Goal: Transaction & Acquisition: Purchase product/service

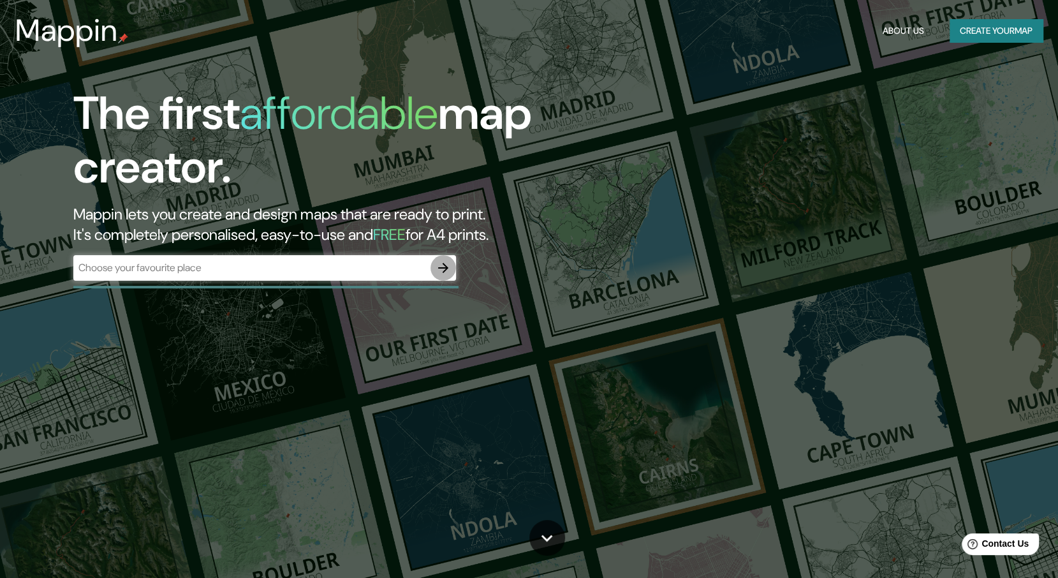
click at [445, 273] on icon "button" at bounding box center [442, 267] width 15 height 15
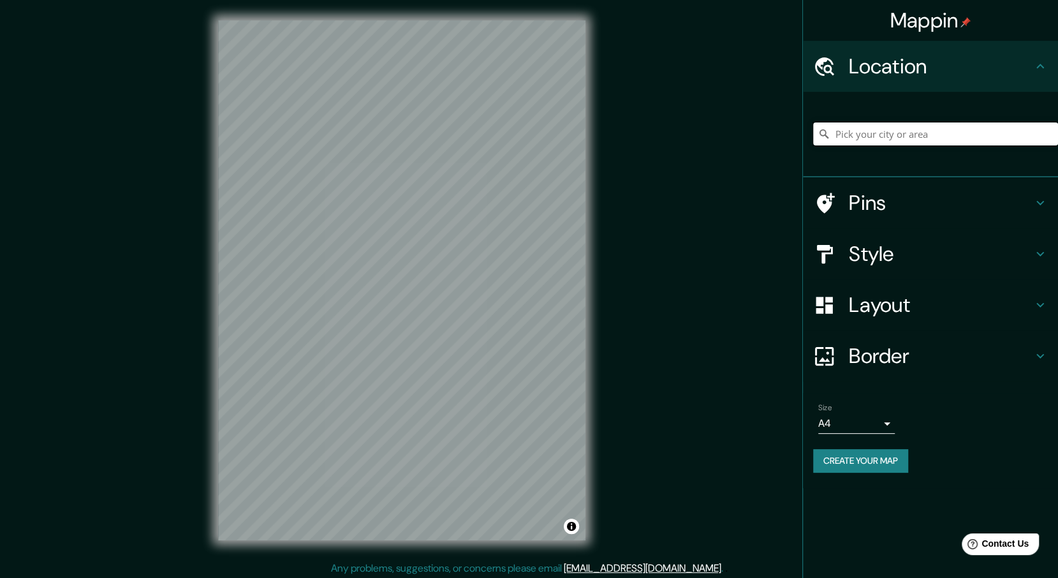
click at [862, 136] on input "Pick your city or area" at bounding box center [935, 133] width 245 height 23
paste input "[GEOGRAPHIC_DATA]"
type input "Noord, [GEOGRAPHIC_DATA], [GEOGRAPHIC_DATA], [GEOGRAPHIC_DATA]"
click at [1049, 136] on icon "Clear" at bounding box center [1048, 134] width 8 height 8
click at [899, 166] on div "[GEOGRAPHIC_DATA], [GEOGRAPHIC_DATA], [GEOGRAPHIC_DATA]" at bounding box center [930, 134] width 255 height 85
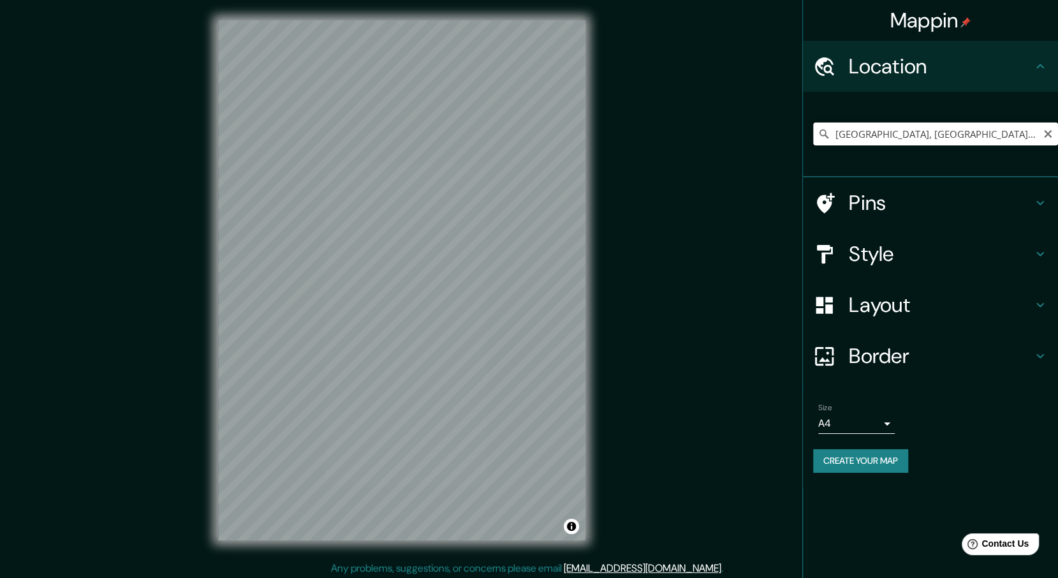
click at [994, 131] on input "[GEOGRAPHIC_DATA], [GEOGRAPHIC_DATA], [GEOGRAPHIC_DATA]" at bounding box center [935, 133] width 245 height 23
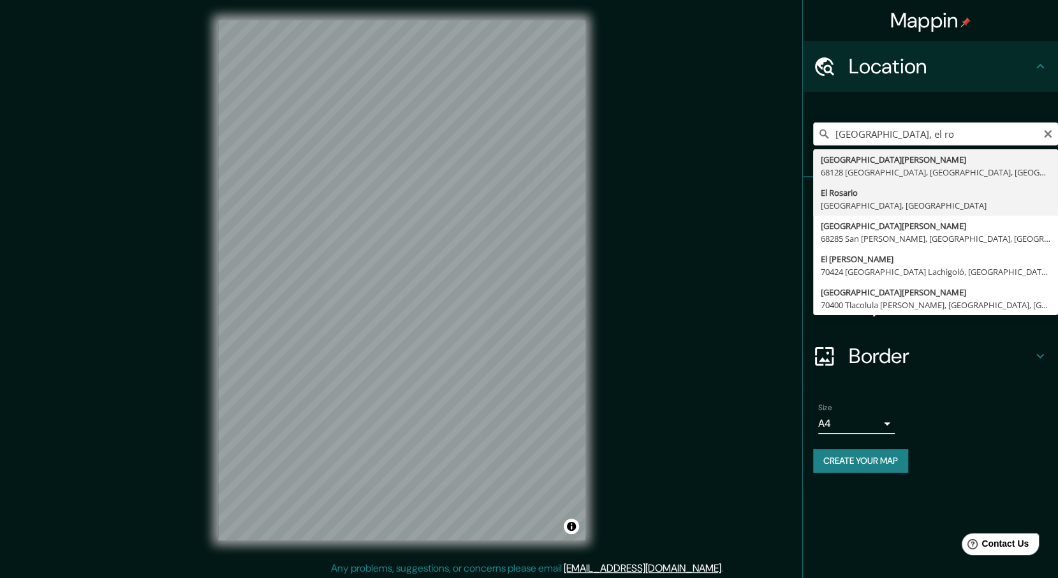
type input "El [PERSON_NAME], [GEOGRAPHIC_DATA], [GEOGRAPHIC_DATA]"
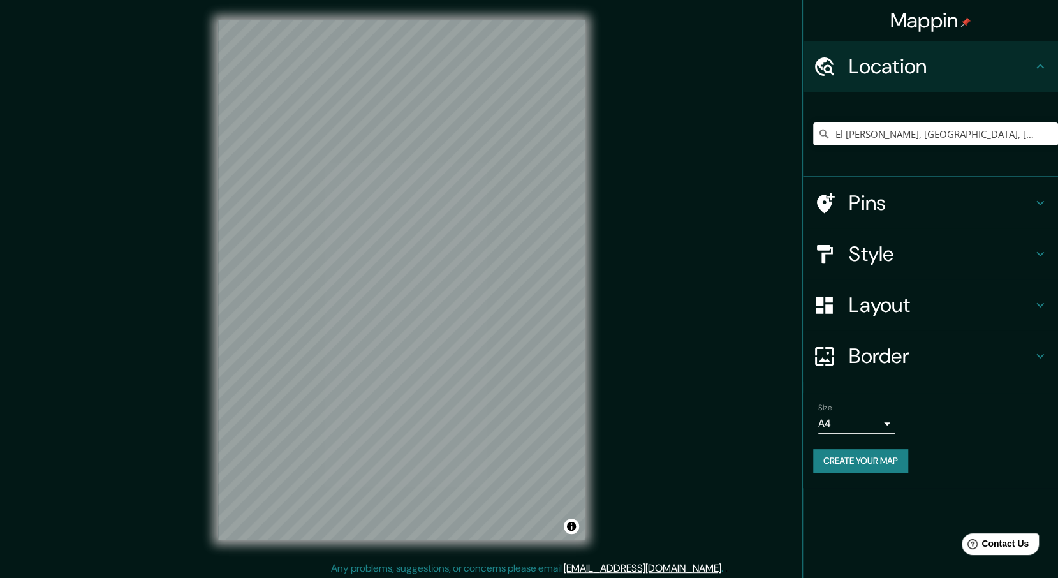
scroll to position [3, 0]
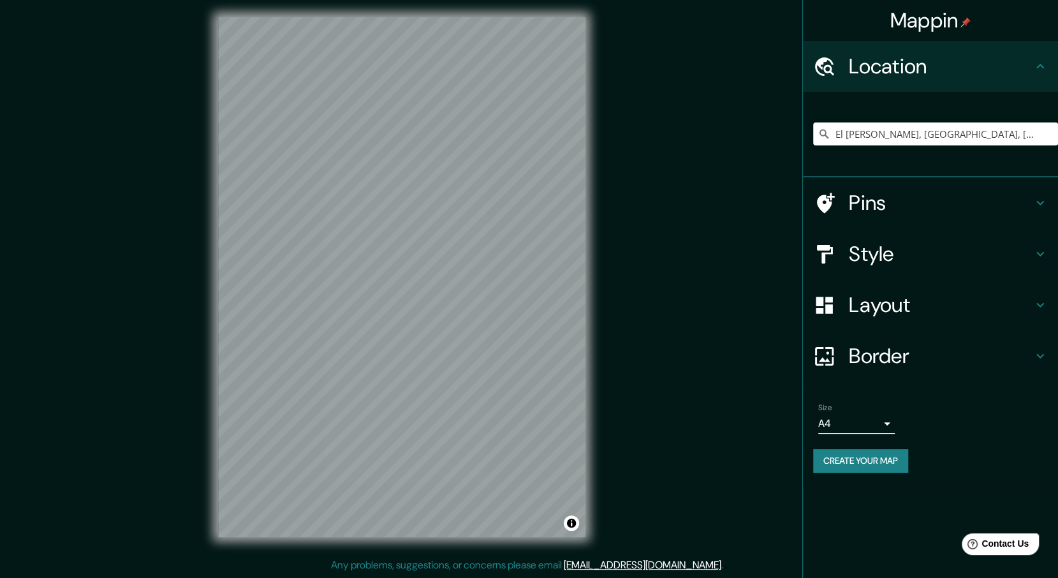
click at [367, 545] on div "© Mapbox © OpenStreetMap Improve this map" at bounding box center [402, 277] width 408 height 560
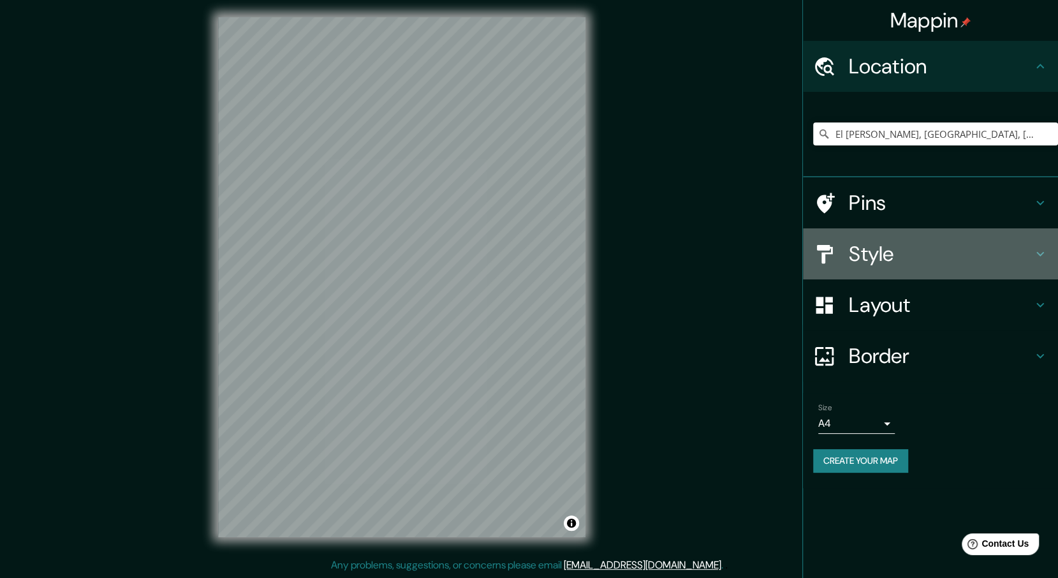
click at [1014, 251] on h4 "Style" at bounding box center [940, 253] width 184 height 25
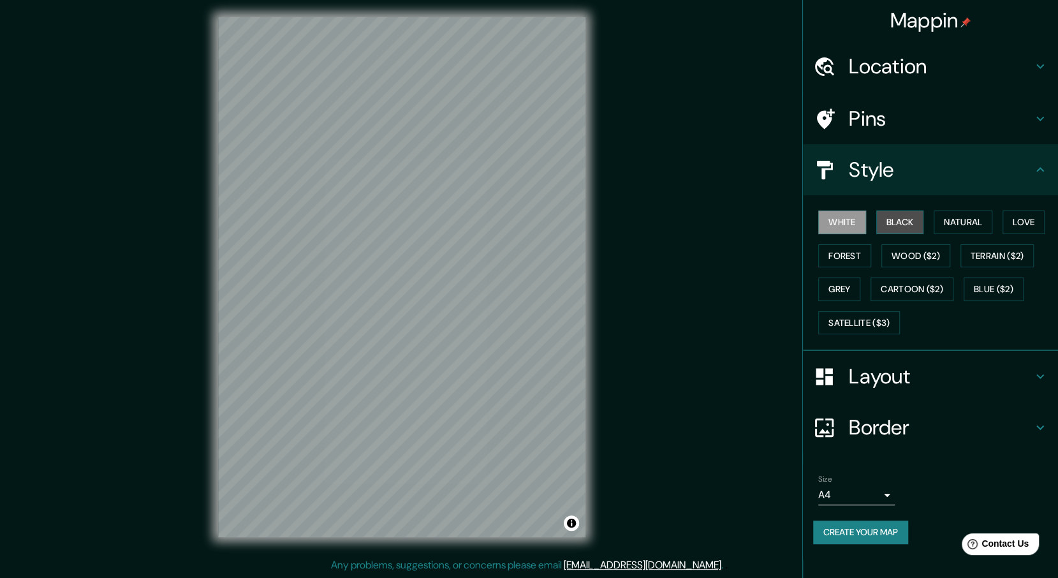
click at [900, 233] on button "Black" at bounding box center [900, 222] width 48 height 24
click at [969, 220] on button "Natural" at bounding box center [962, 222] width 59 height 24
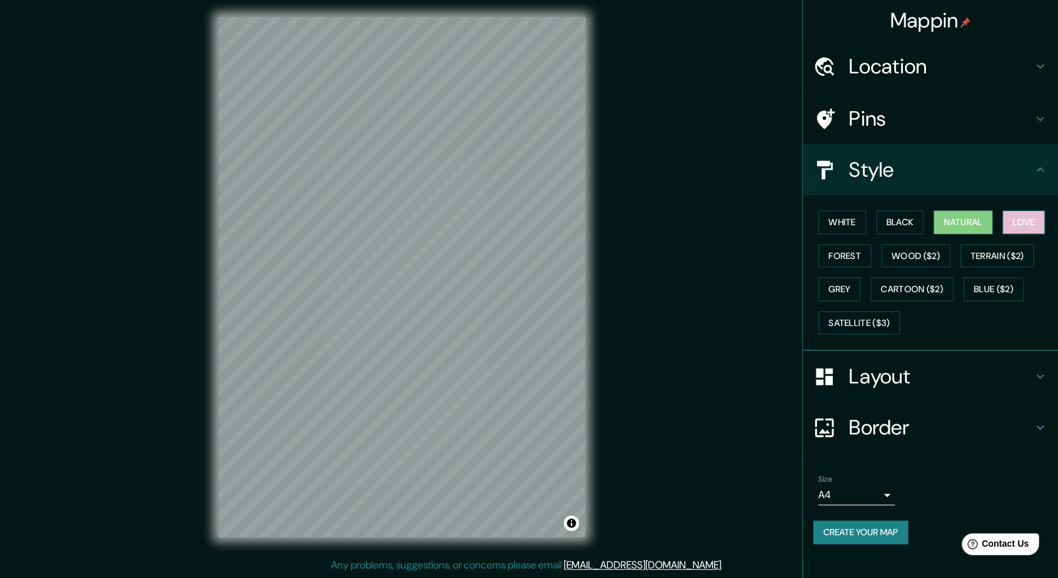
click at [1021, 226] on button "Love" at bounding box center [1023, 222] width 42 height 24
click at [833, 253] on button "Forest" at bounding box center [844, 256] width 53 height 24
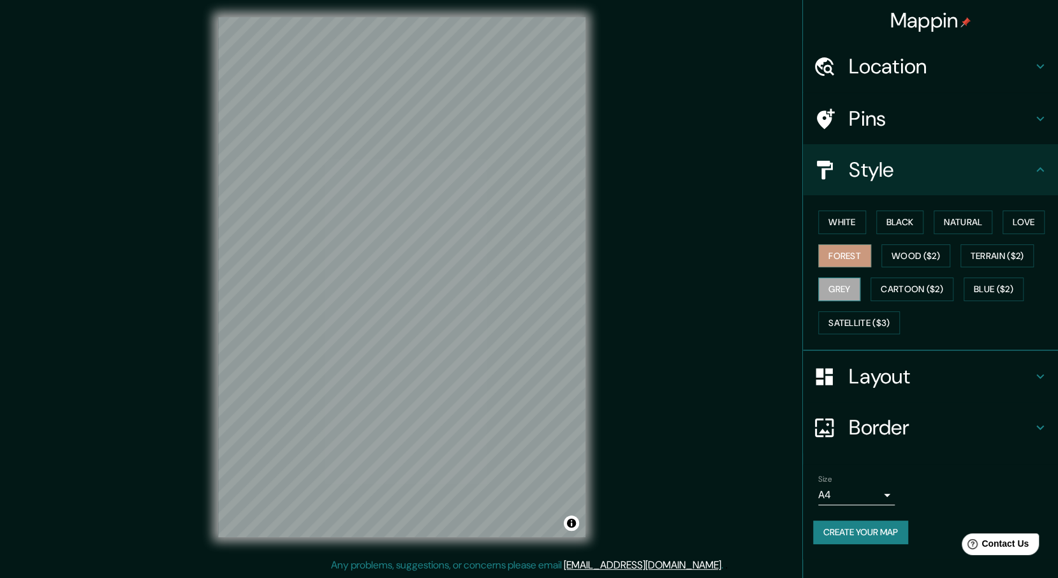
click at [846, 282] on button "Grey" at bounding box center [839, 289] width 42 height 24
click at [987, 258] on button "Terrain ($2)" at bounding box center [997, 256] width 74 height 24
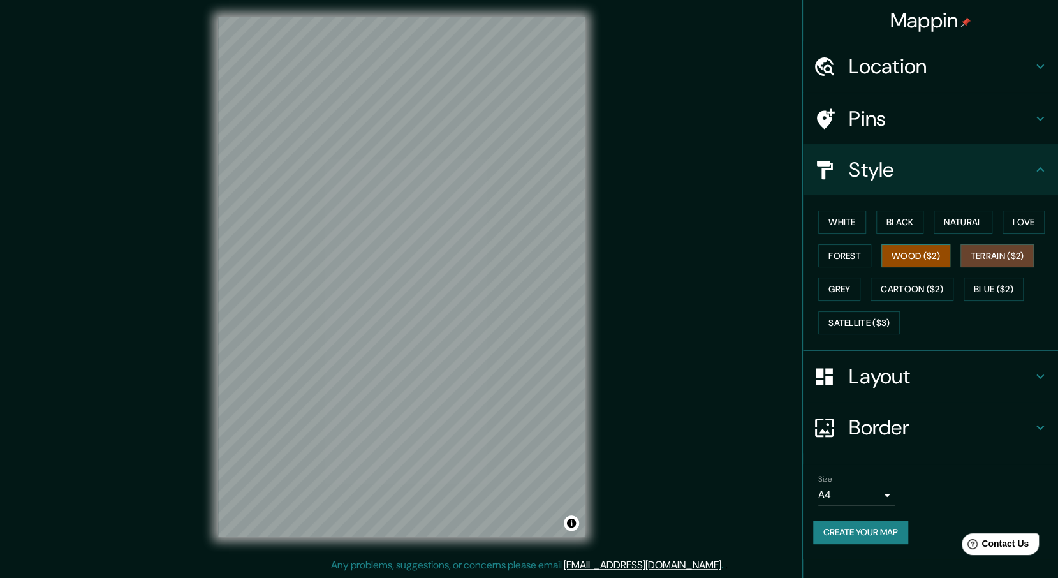
click at [914, 254] on button "Wood ($2)" at bounding box center [915, 256] width 69 height 24
click at [829, 216] on button "White" at bounding box center [842, 222] width 48 height 24
click at [898, 249] on button "Wood ($2)" at bounding box center [915, 256] width 69 height 24
click at [840, 259] on button "Forest" at bounding box center [844, 256] width 53 height 24
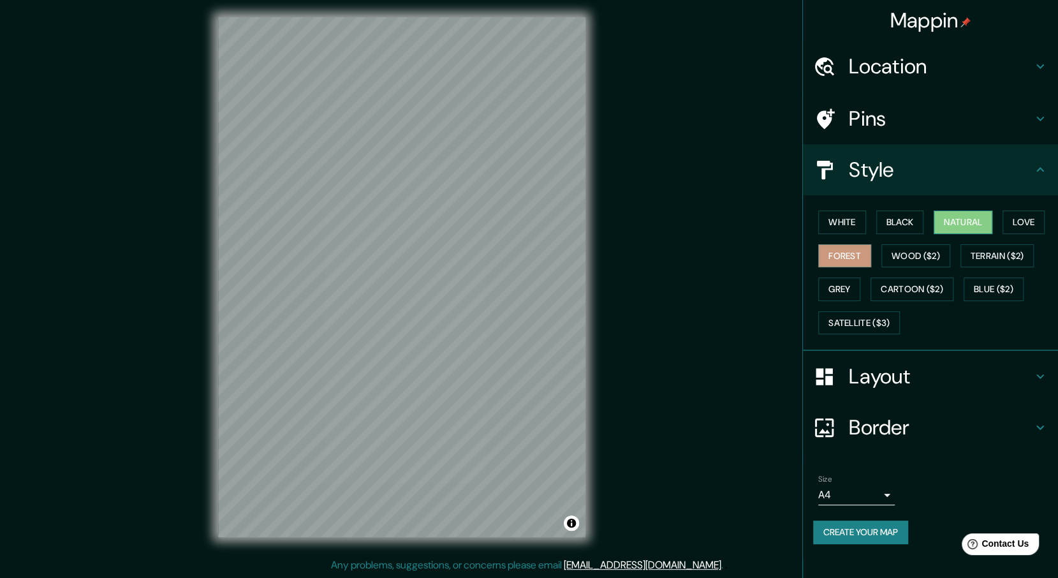
click at [946, 221] on button "Natural" at bounding box center [962, 222] width 59 height 24
click at [1019, 218] on button "Love" at bounding box center [1023, 222] width 42 height 24
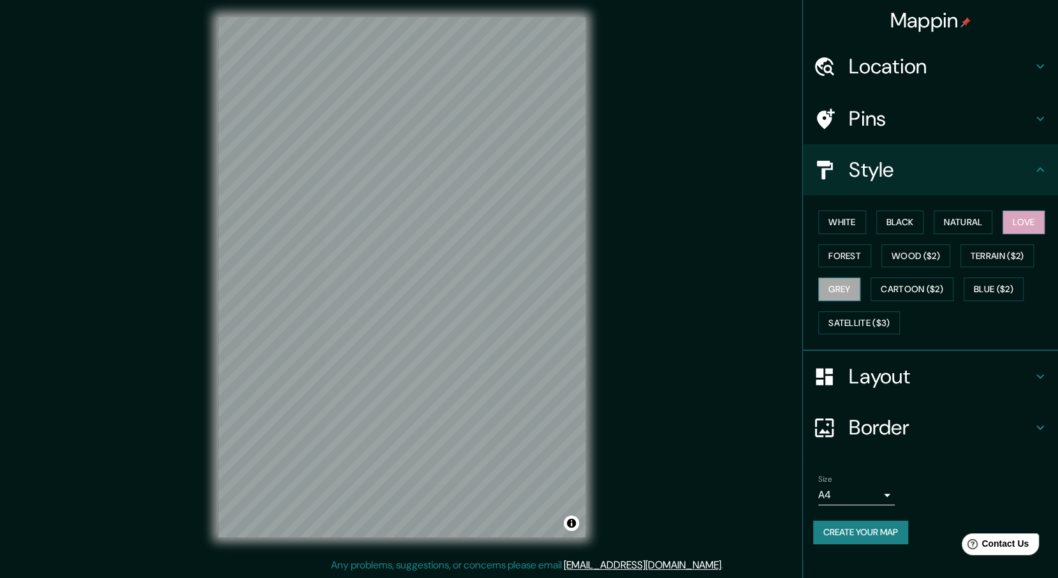
click at [849, 290] on button "Grey" at bounding box center [839, 289] width 42 height 24
click at [917, 384] on h4 "Layout" at bounding box center [940, 375] width 184 height 25
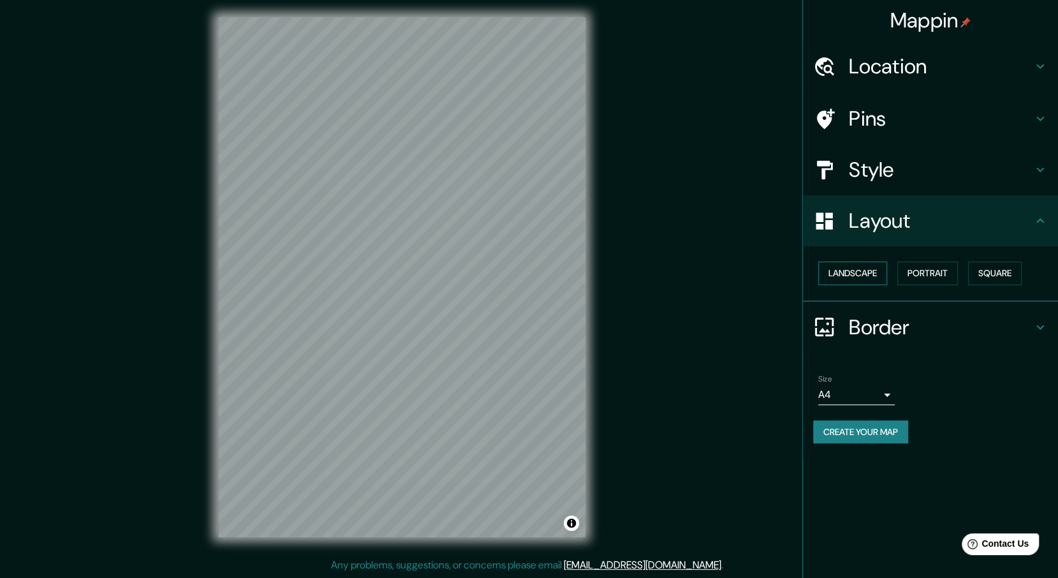
click at [836, 276] on button "Landscape" at bounding box center [852, 273] width 69 height 24
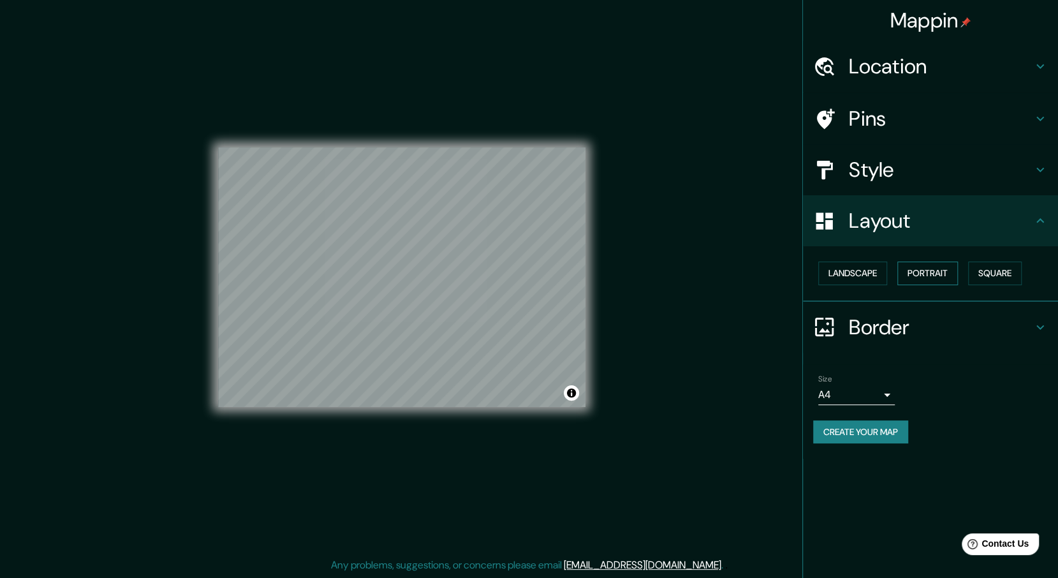
click at [937, 272] on button "Portrait" at bounding box center [927, 273] width 61 height 24
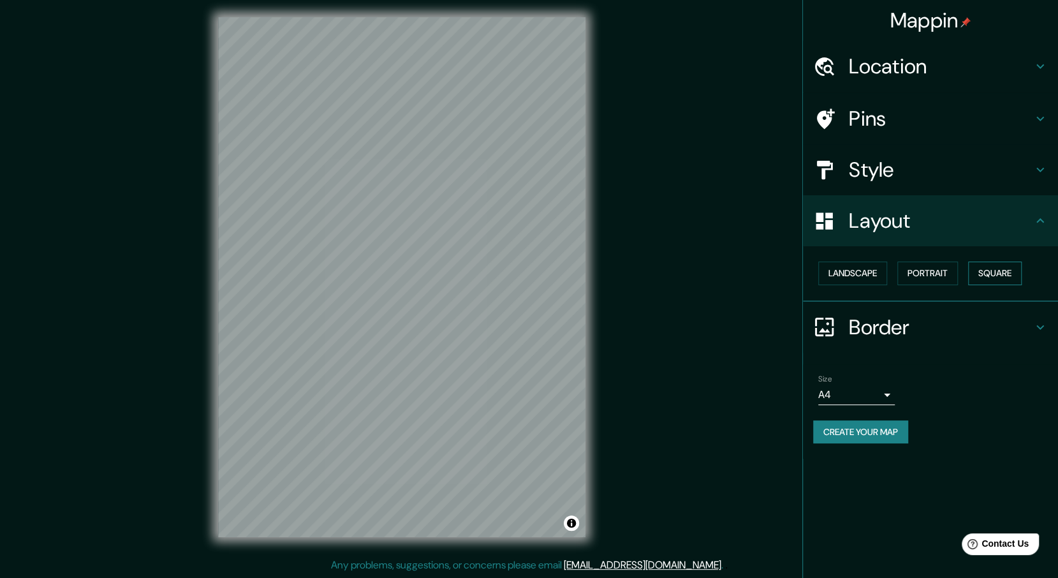
click at [980, 271] on button "Square" at bounding box center [995, 273] width 54 height 24
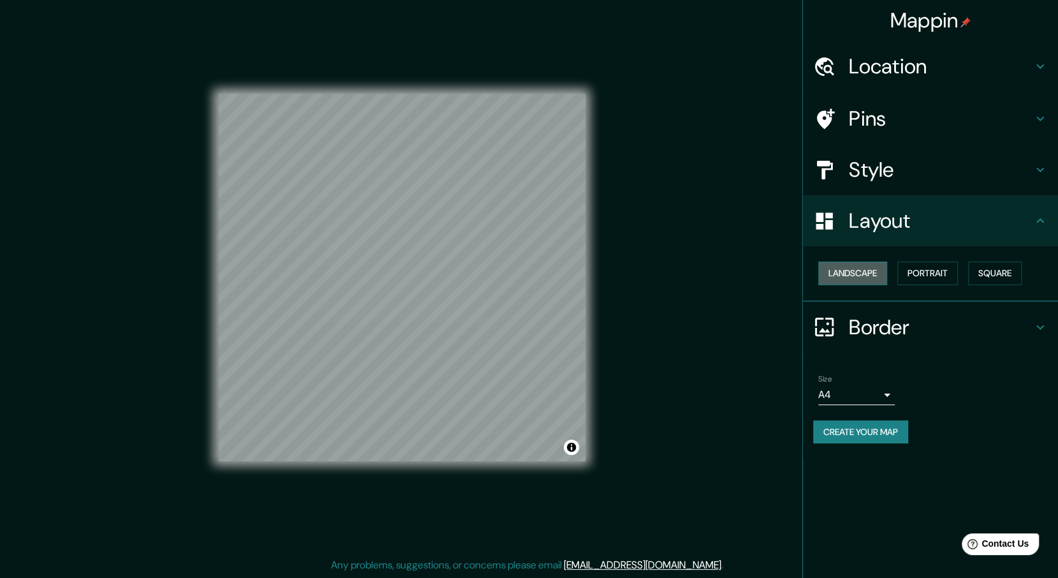
click at [864, 282] on button "Landscape" at bounding box center [852, 273] width 69 height 24
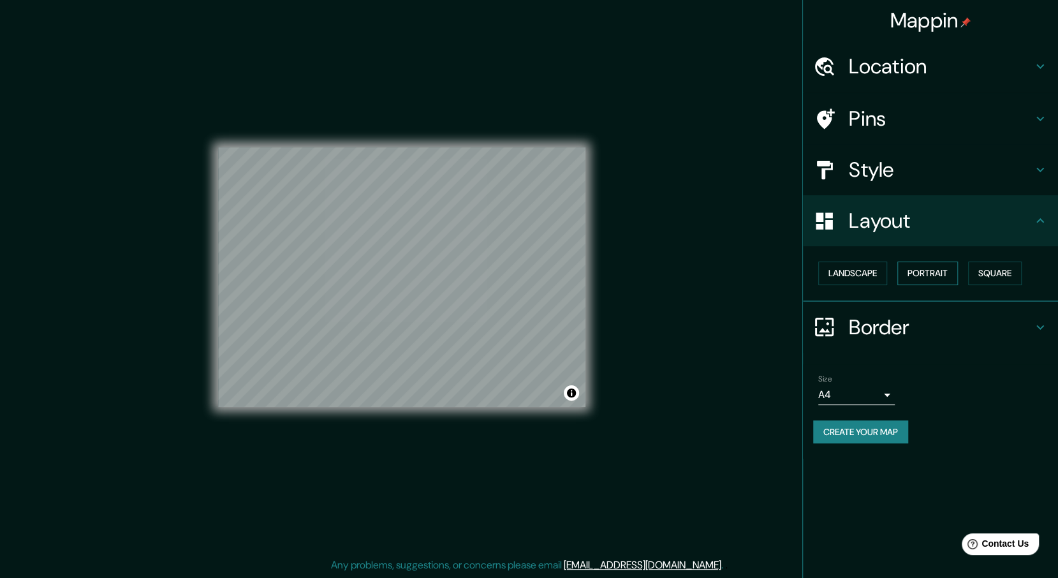
click at [938, 276] on button "Portrait" at bounding box center [927, 273] width 61 height 24
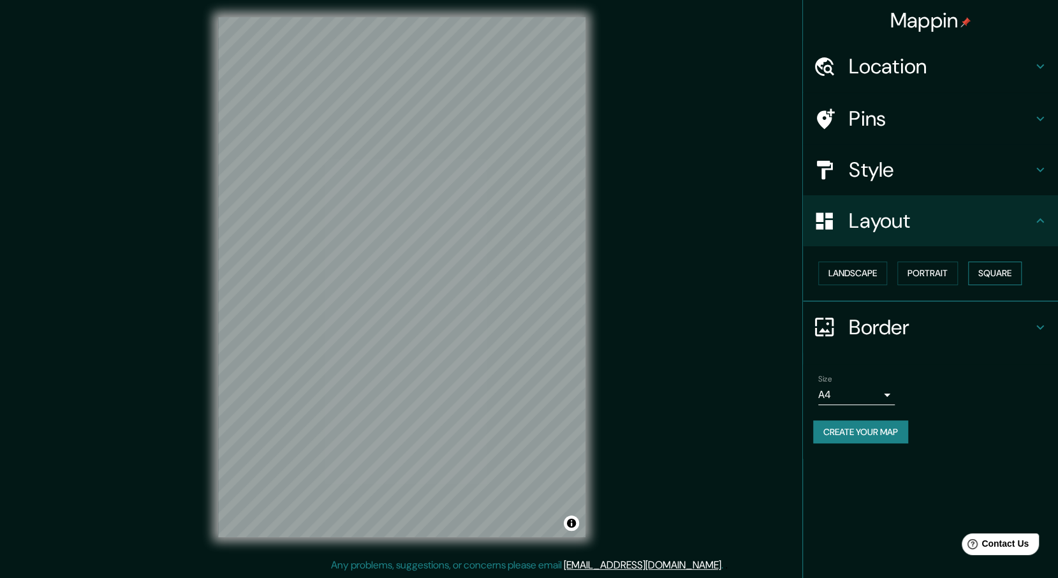
click at [1019, 271] on button "Square" at bounding box center [995, 273] width 54 height 24
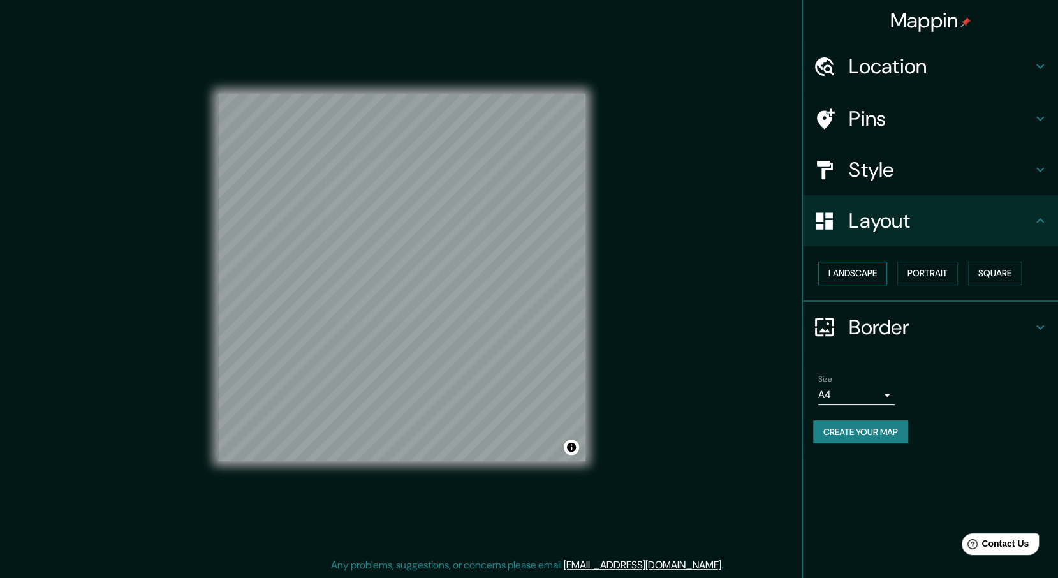
click at [834, 279] on button "Landscape" at bounding box center [852, 273] width 69 height 24
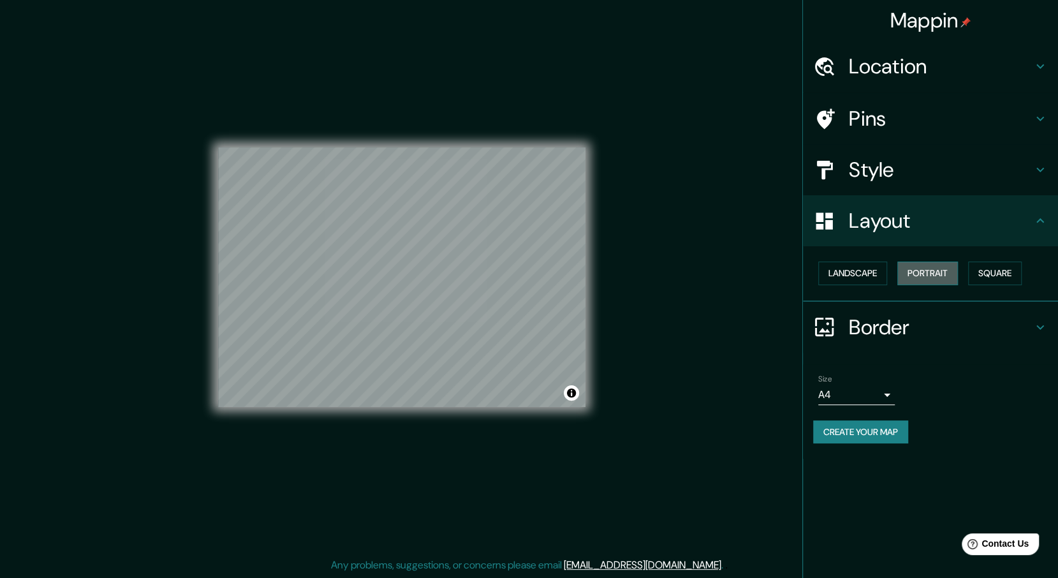
click at [933, 279] on button "Portrait" at bounding box center [927, 273] width 61 height 24
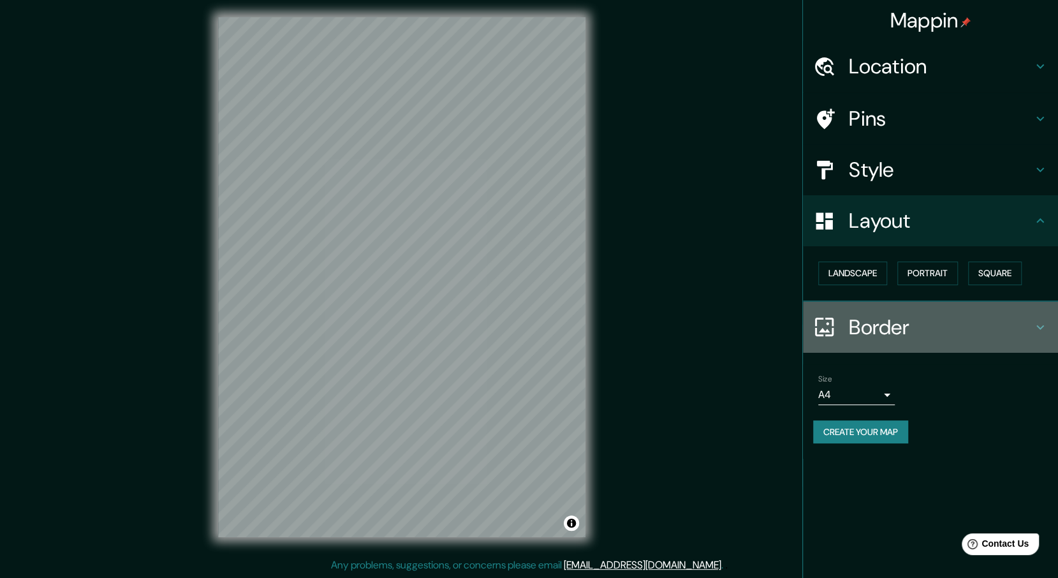
click at [909, 323] on h4 "Border" at bounding box center [940, 326] width 184 height 25
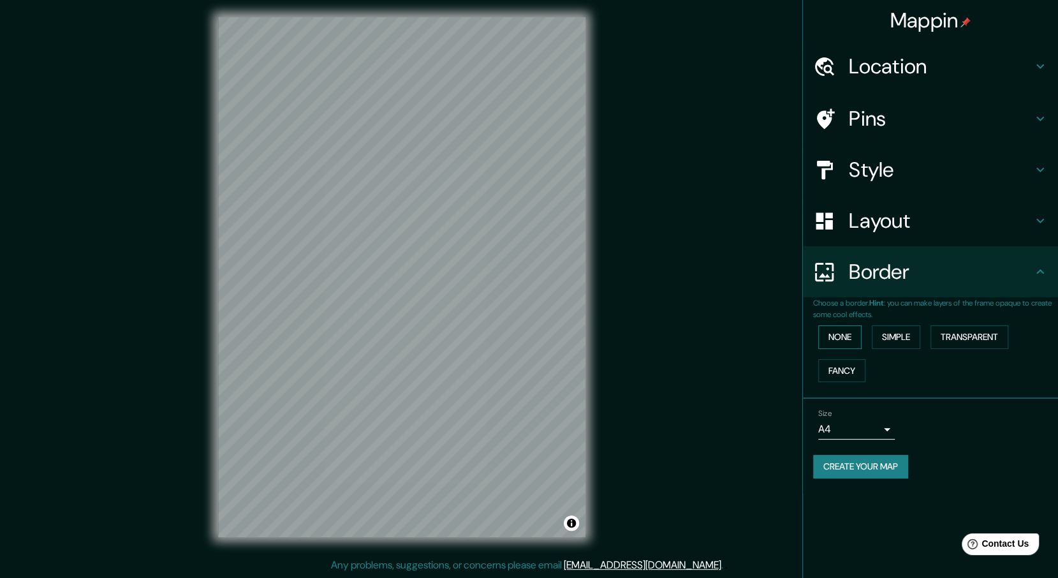
click at [843, 337] on button "None" at bounding box center [839, 337] width 43 height 24
click at [910, 335] on button "Simple" at bounding box center [895, 337] width 48 height 24
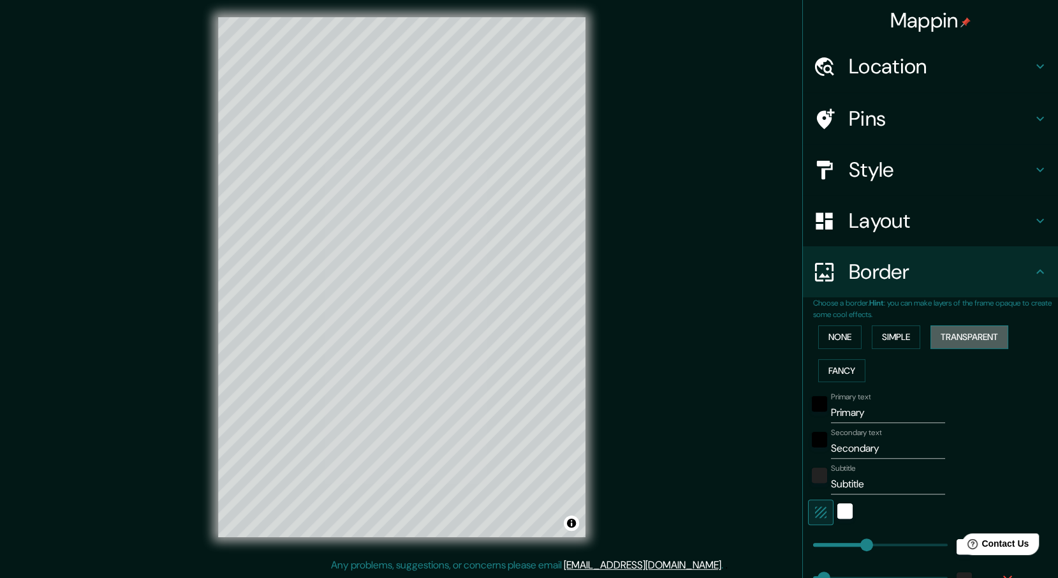
click at [960, 335] on button "Transparent" at bounding box center [969, 337] width 78 height 24
click at [820, 375] on button "Fancy" at bounding box center [841, 371] width 47 height 24
click at [850, 333] on button "None" at bounding box center [839, 337] width 43 height 24
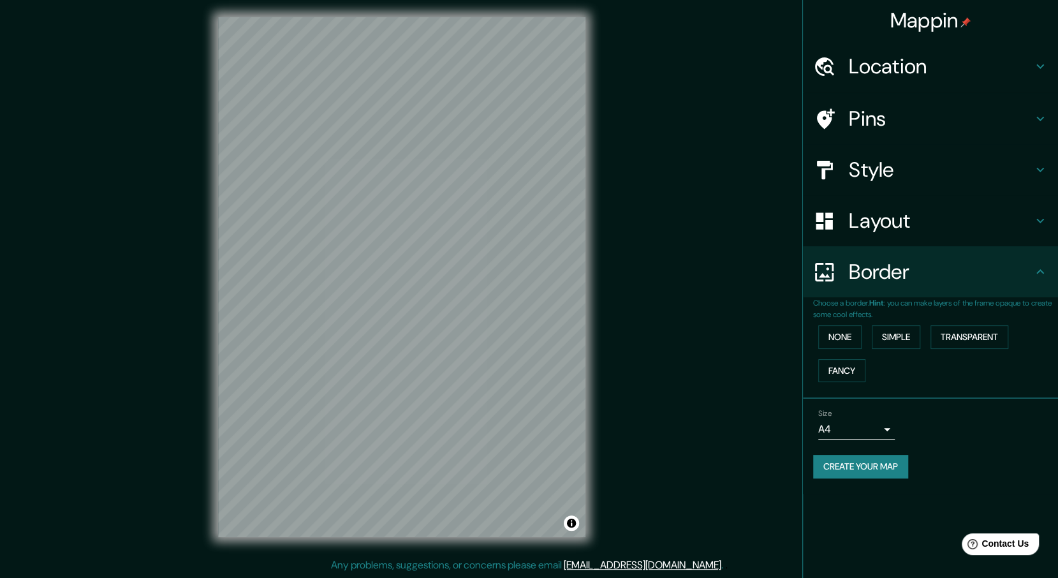
click at [866, 431] on body "Mappin Location [GEOGRAPHIC_DATA][PERSON_NAME], [GEOGRAPHIC_DATA], [GEOGRAPHIC_…" at bounding box center [529, 286] width 1058 height 578
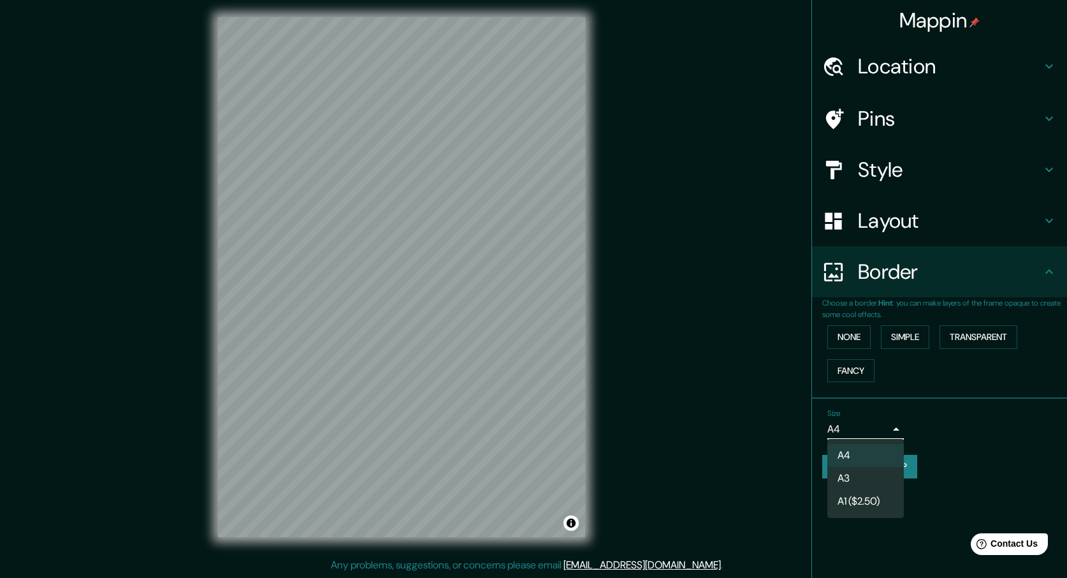
click at [861, 453] on li "A4" at bounding box center [865, 455] width 76 height 23
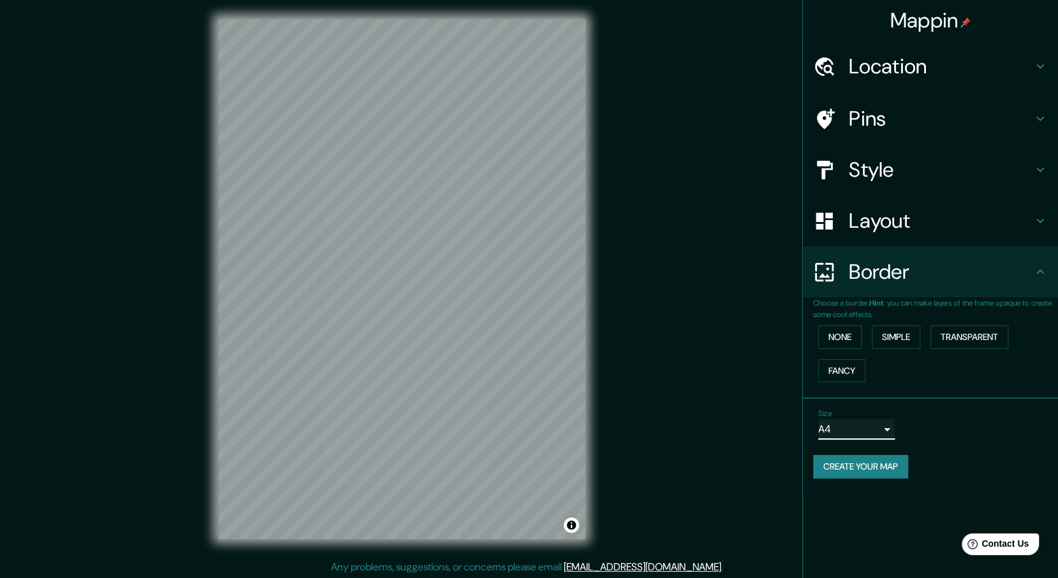
scroll to position [0, 0]
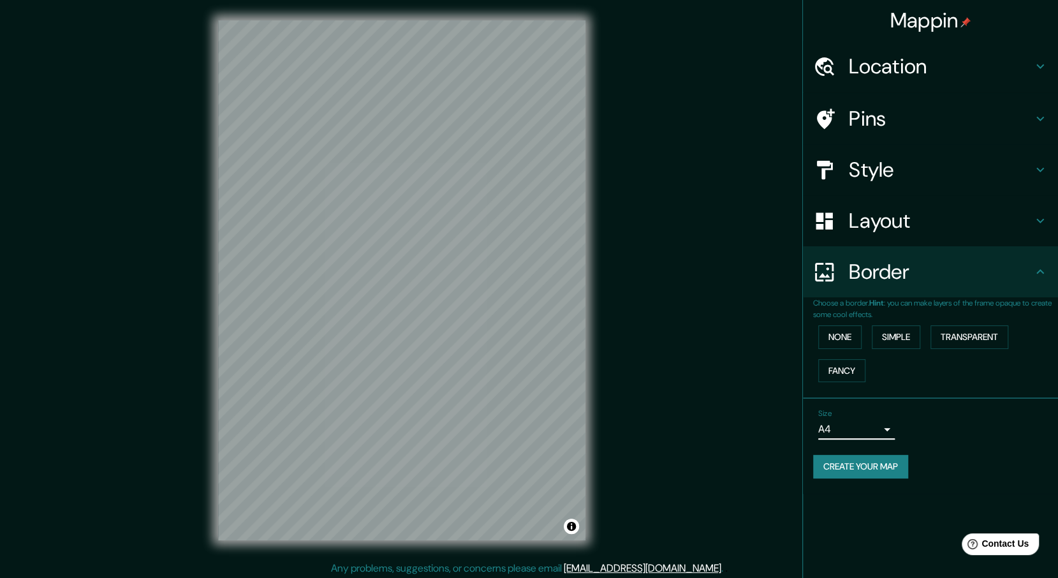
click at [950, 69] on h4 "Location" at bounding box center [940, 66] width 184 height 25
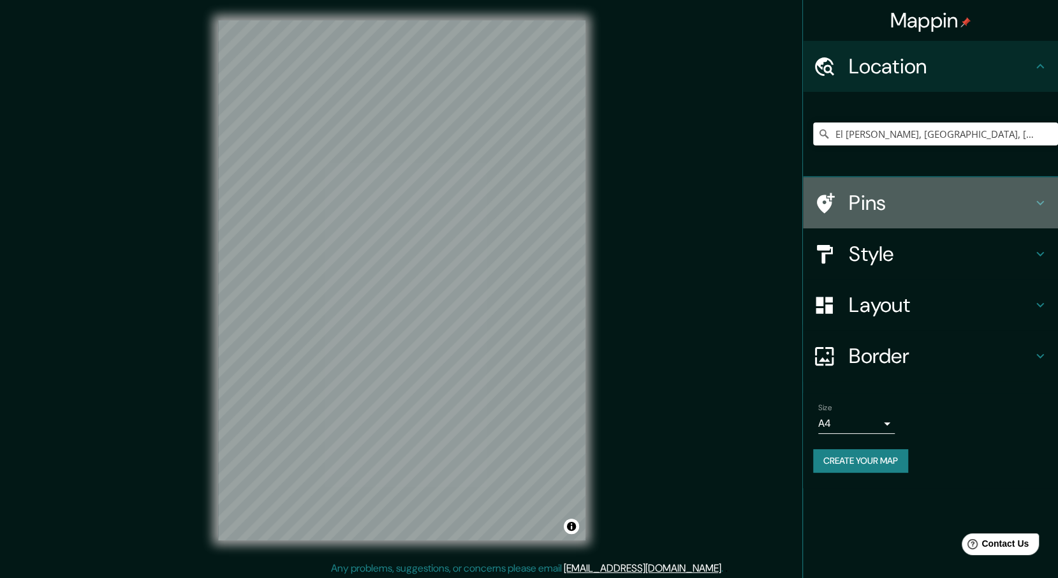
click at [961, 210] on h4 "Pins" at bounding box center [940, 202] width 184 height 25
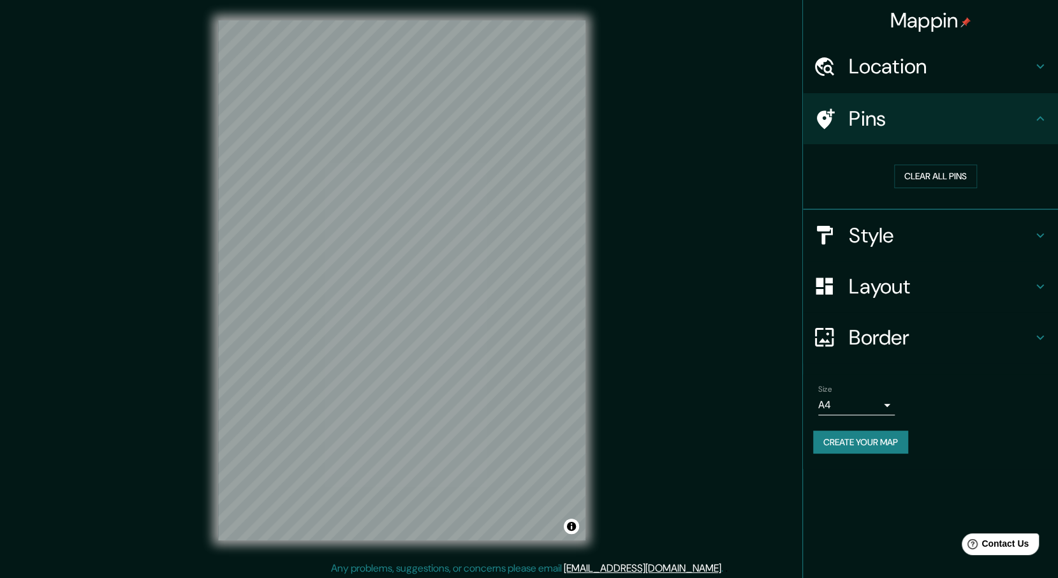
click at [875, 441] on button "Create your map" at bounding box center [860, 442] width 95 height 24
click at [781, 480] on div "Mappin Location [GEOGRAPHIC_DATA][PERSON_NAME], [GEOGRAPHIC_DATA], [GEOGRAPHIC_…" at bounding box center [529, 290] width 1058 height 581
click at [883, 444] on button "Create your map" at bounding box center [860, 442] width 95 height 24
click at [856, 444] on button "Create your map" at bounding box center [860, 442] width 95 height 24
click at [867, 244] on h4 "Style" at bounding box center [940, 234] width 184 height 25
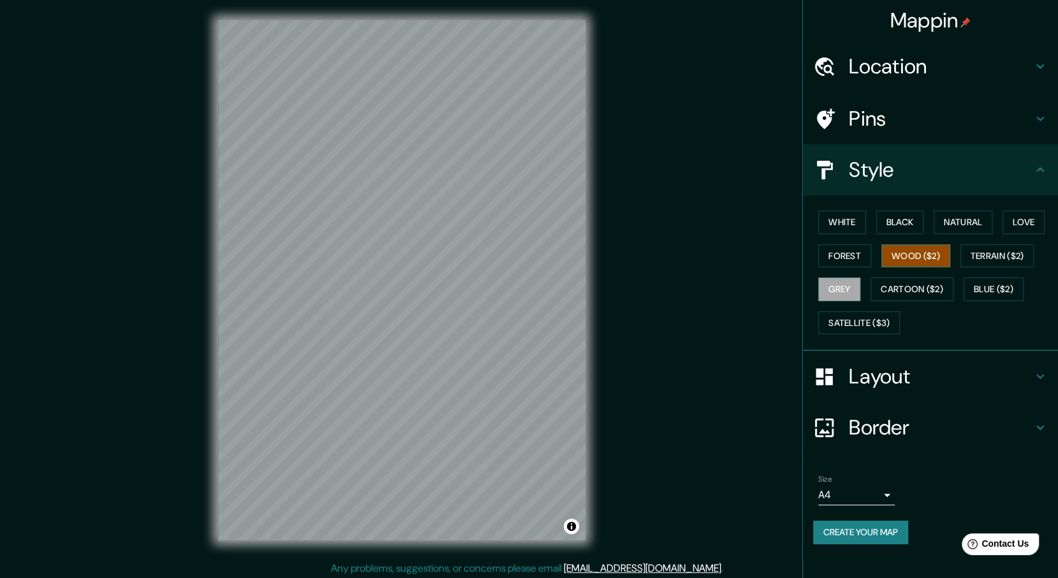
click at [903, 261] on button "Wood ($2)" at bounding box center [915, 256] width 69 height 24
click at [971, 263] on button "Terrain ($2)" at bounding box center [997, 256] width 74 height 24
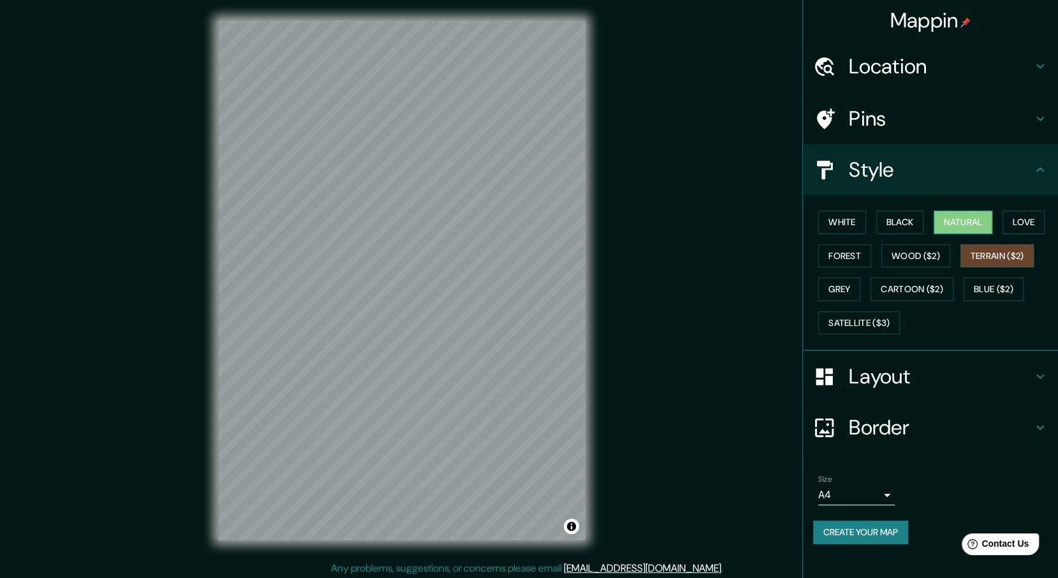
click at [972, 211] on button "Natural" at bounding box center [962, 222] width 59 height 24
click at [880, 528] on button "Create your map" at bounding box center [860, 532] width 95 height 24
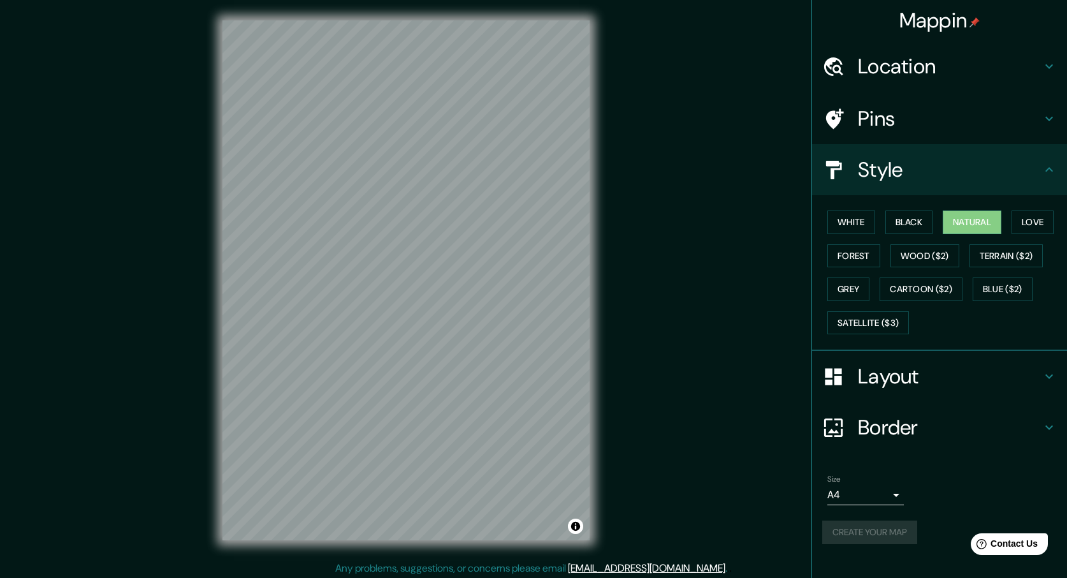
click at [890, 495] on body "Mappin Location [GEOGRAPHIC_DATA][PERSON_NAME], [GEOGRAPHIC_DATA], [GEOGRAPHIC_…" at bounding box center [533, 289] width 1067 height 578
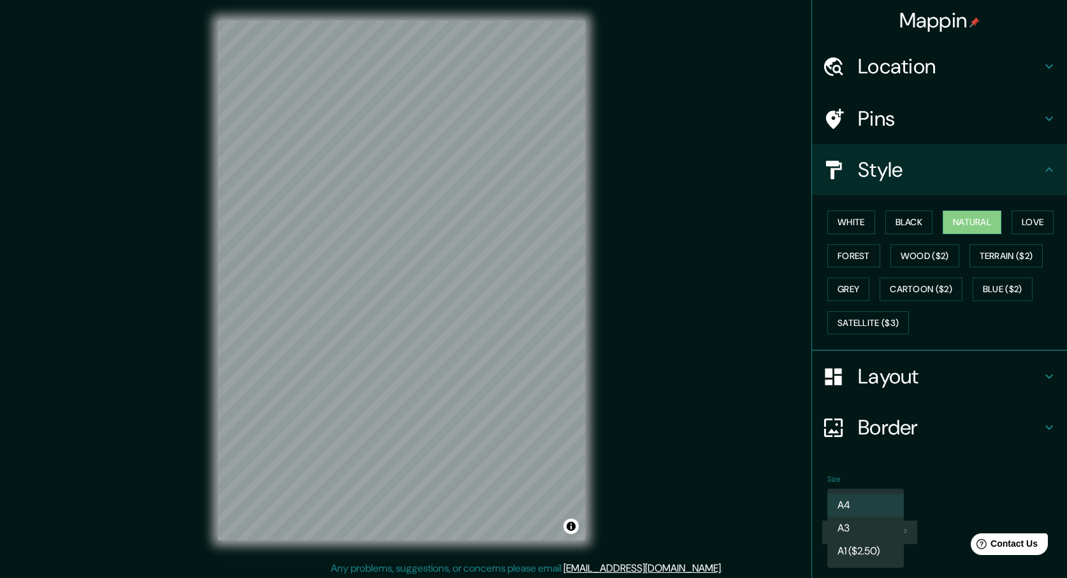
click at [877, 527] on li "A3" at bounding box center [865, 527] width 76 height 23
type input "a4"
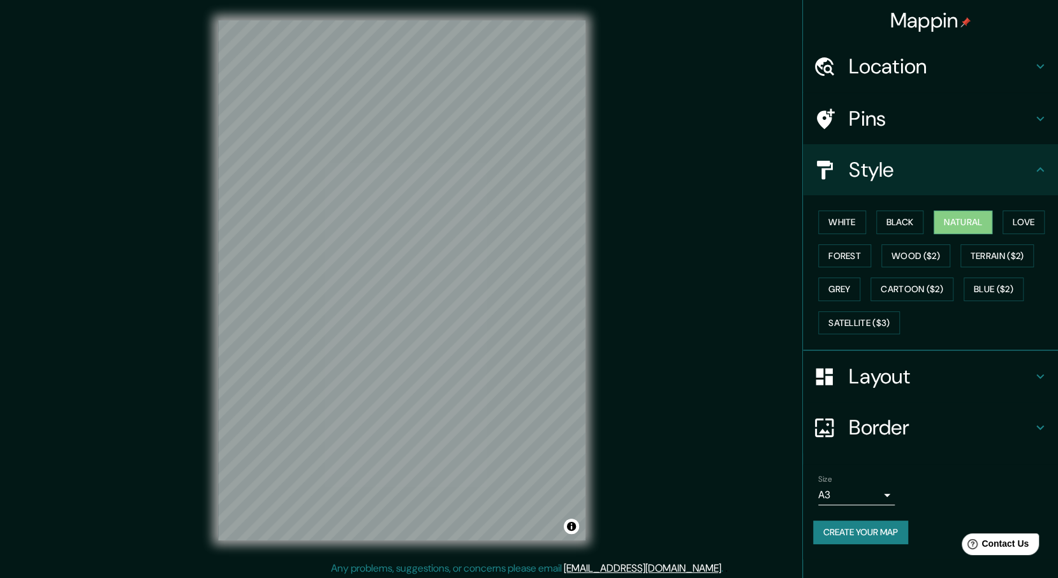
click at [623, 491] on div "Mappin Location [GEOGRAPHIC_DATA][PERSON_NAME], [GEOGRAPHIC_DATA], [GEOGRAPHIC_…" at bounding box center [529, 290] width 1058 height 581
